Goal: Task Accomplishment & Management: Manage account settings

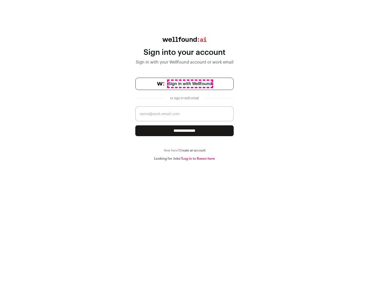
click at [190, 84] on span "Sign in with Wellfound" at bounding box center [191, 84] width 44 height 6
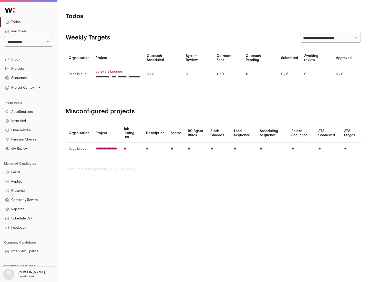
click at [28, 69] on link "Projects" at bounding box center [28, 68] width 57 height 9
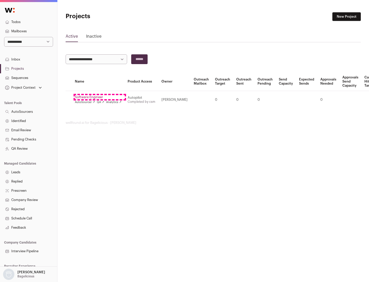
click at [100, 97] on link "Software Engineer" at bounding box center [98, 97] width 47 height 4
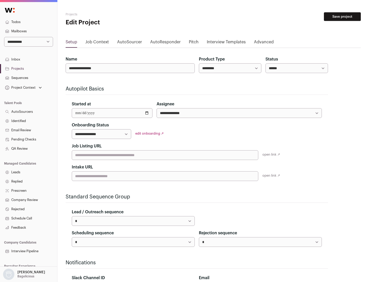
click at [343, 17] on button "Save project" at bounding box center [342, 16] width 37 height 9
